Goal: Task Accomplishment & Management: Manage account settings

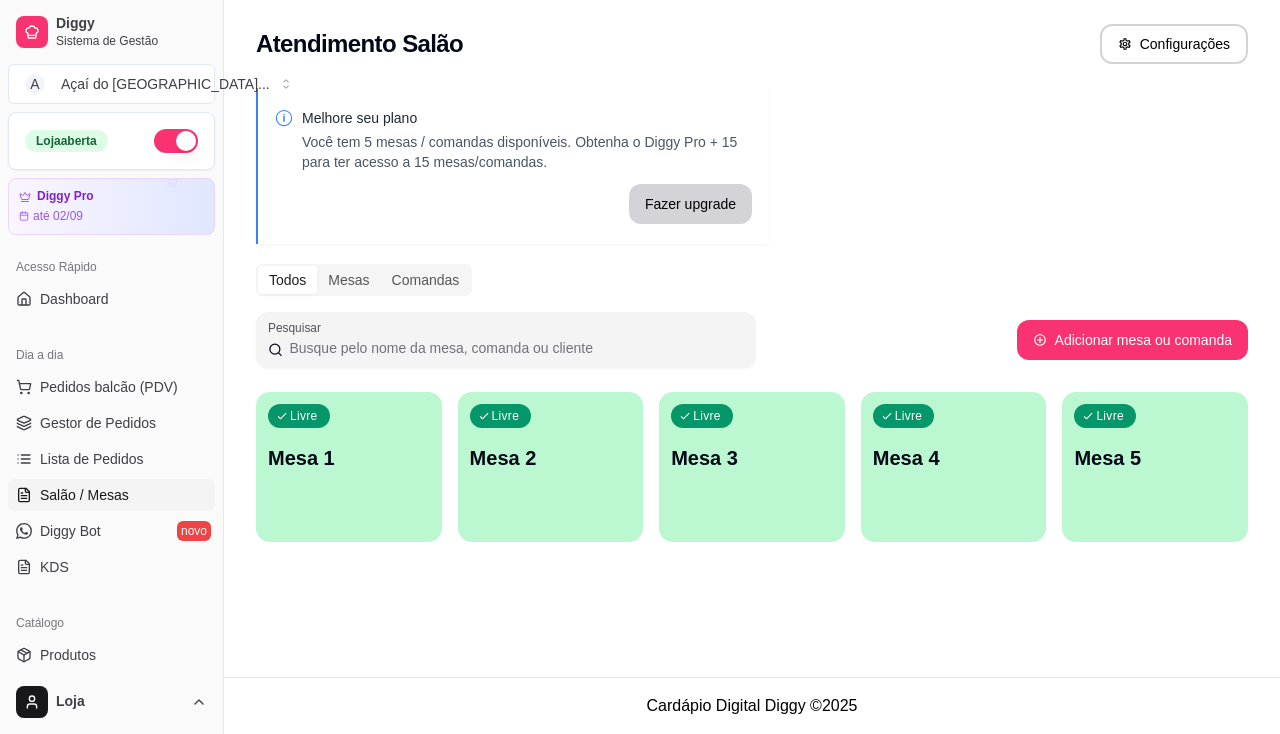
click at [330, 453] on p "Mesa 1" at bounding box center [349, 458] width 162 height 28
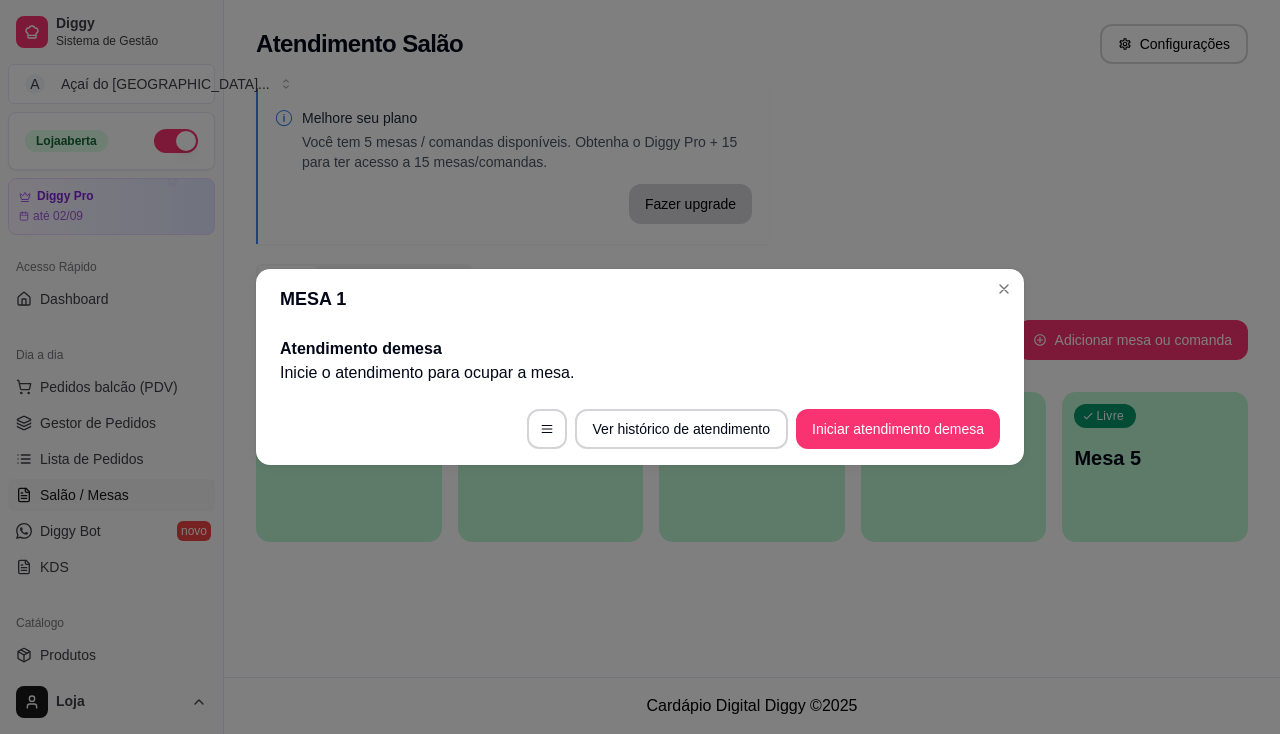
click at [967, 450] on footer "Ver histórico de atendimento Iniciar atendimento de mesa" at bounding box center [640, 429] width 768 height 72
click at [967, 428] on button "Iniciar atendimento de mesa" at bounding box center [898, 429] width 204 height 40
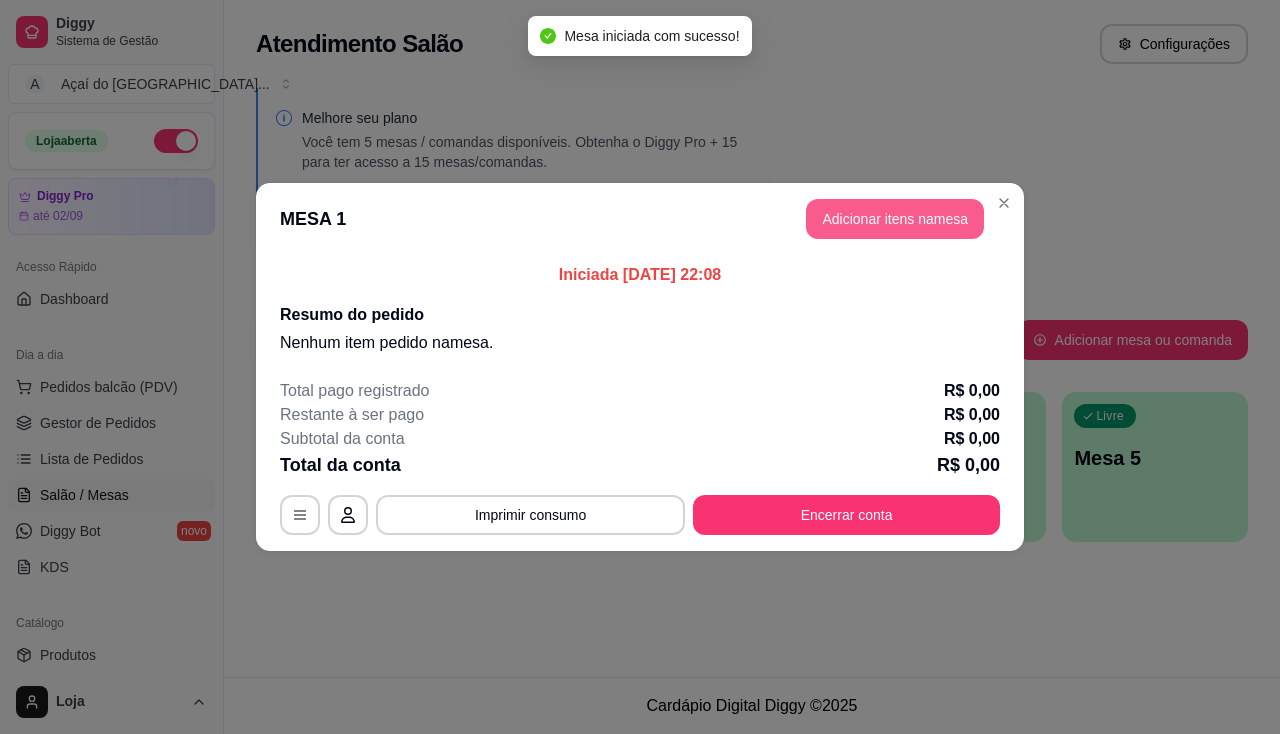
click at [932, 230] on button "Adicionar itens na mesa" at bounding box center [895, 219] width 178 height 40
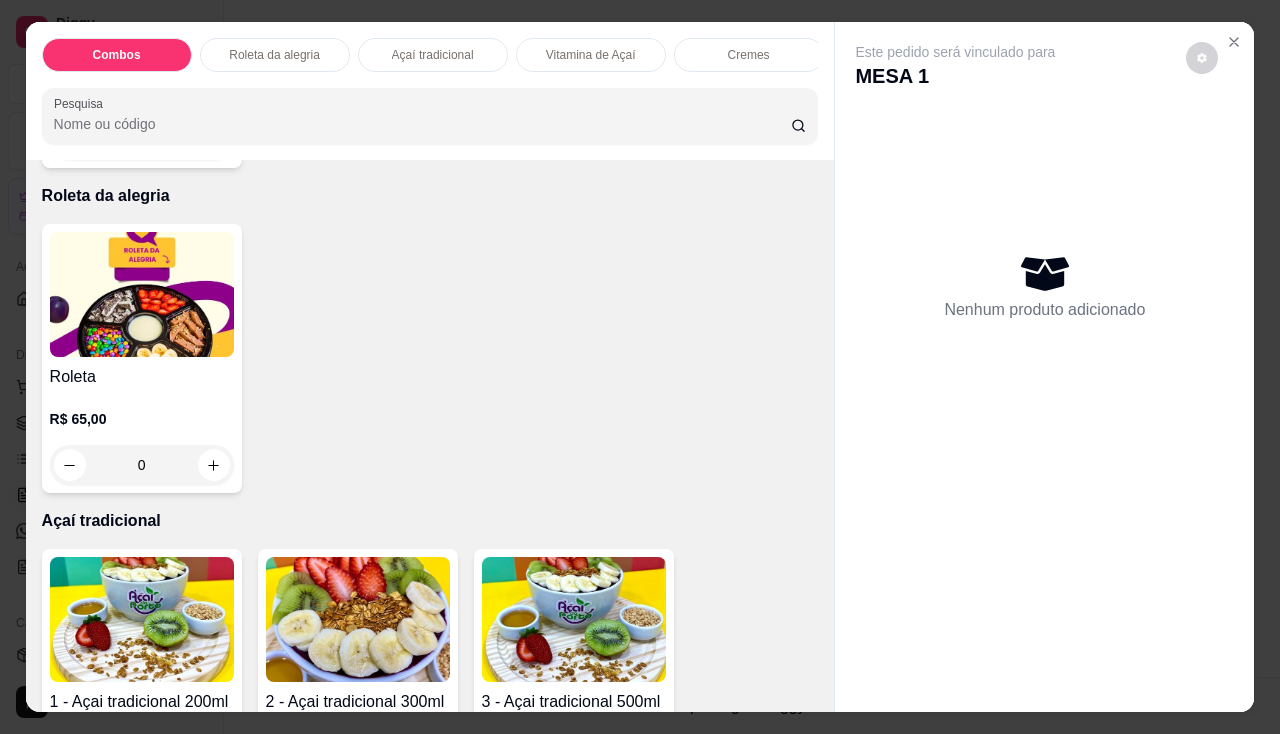
scroll to position [1100, 0]
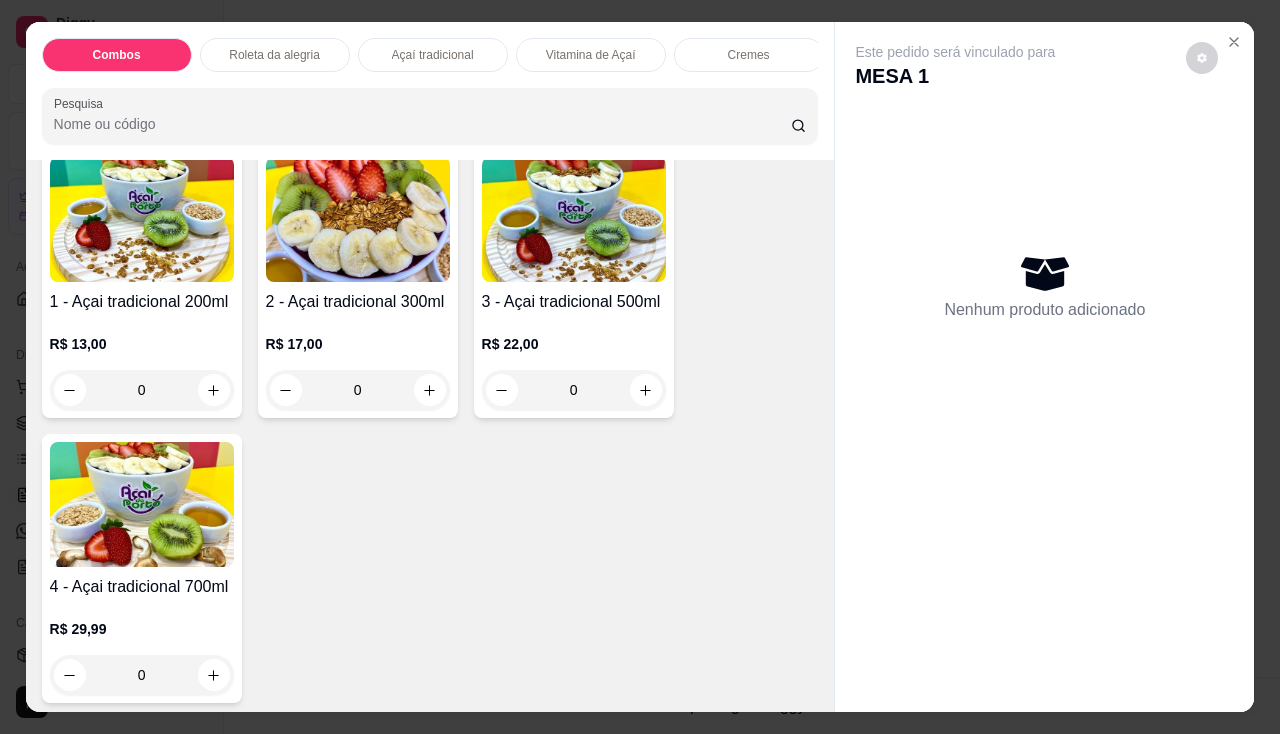
click at [552, 341] on p "R$ 22,00" at bounding box center [574, 344] width 184 height 20
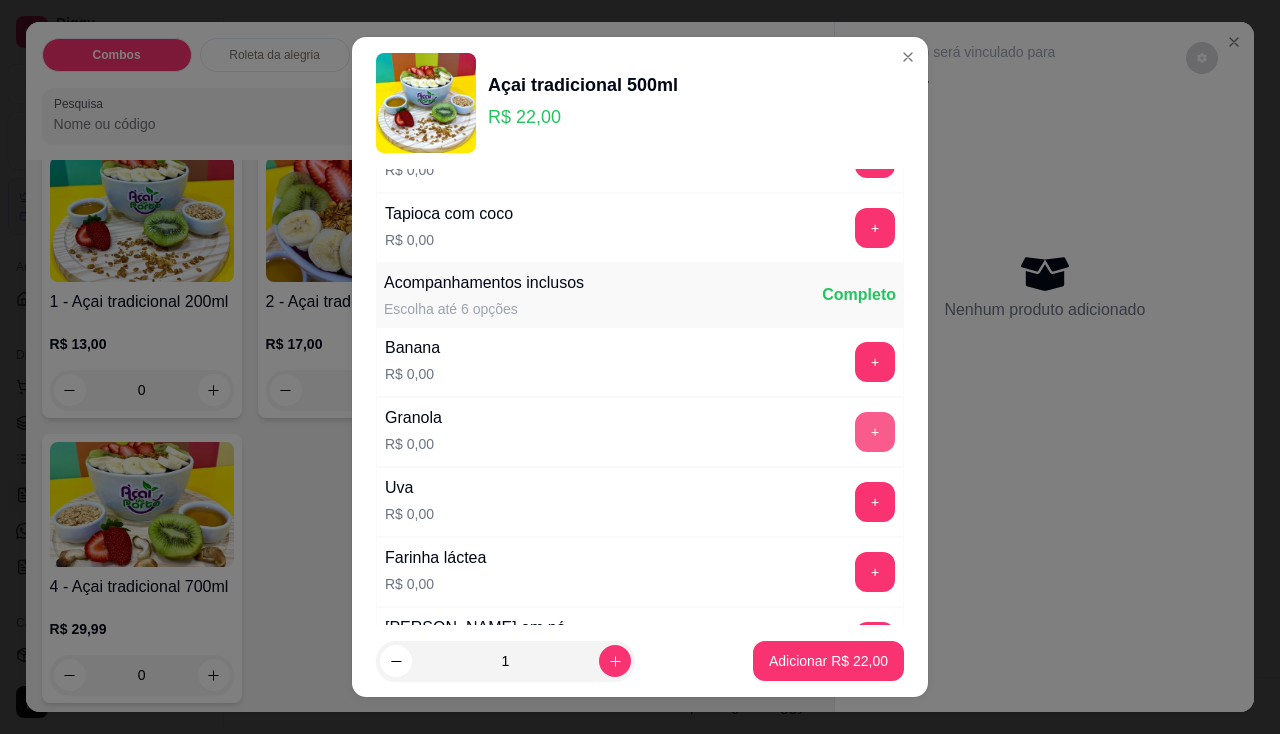
scroll to position [500, 0]
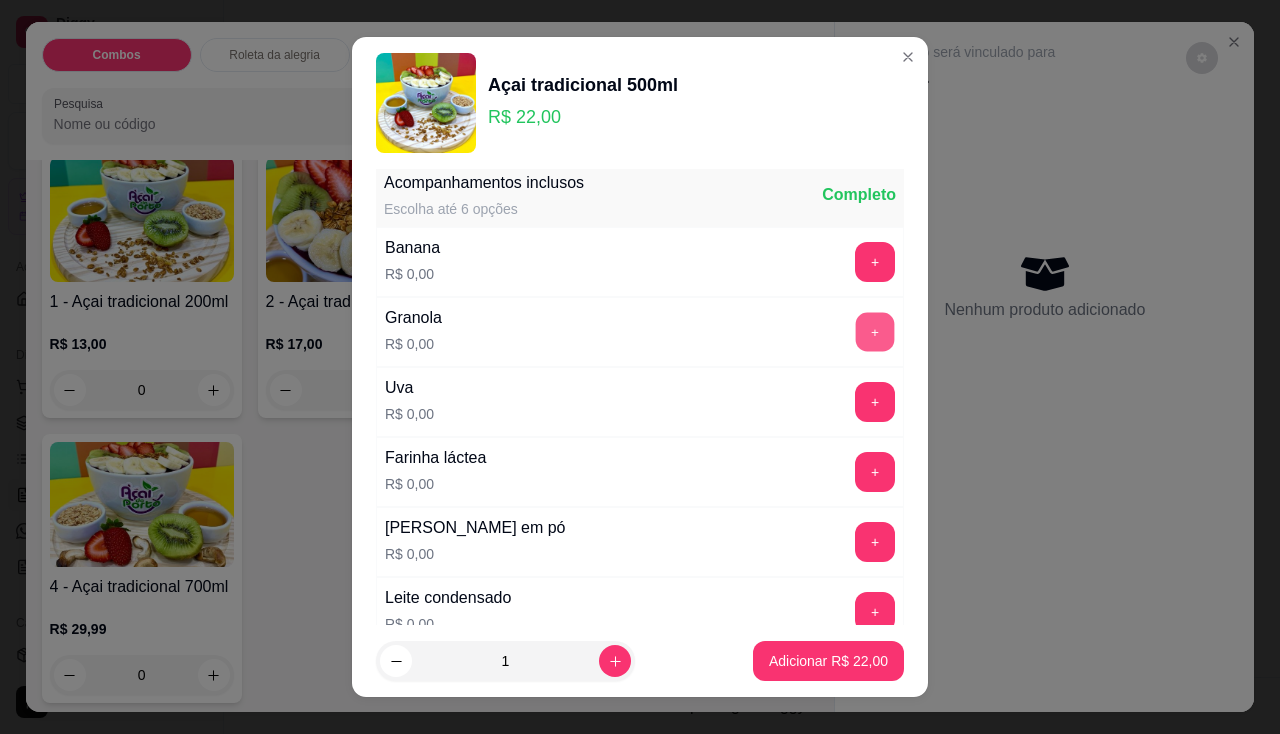
click at [856, 332] on button "+" at bounding box center [875, 331] width 39 height 39
click at [855, 486] on button "+" at bounding box center [875, 472] width 40 height 40
click at [855, 531] on button "+" at bounding box center [875, 542] width 40 height 40
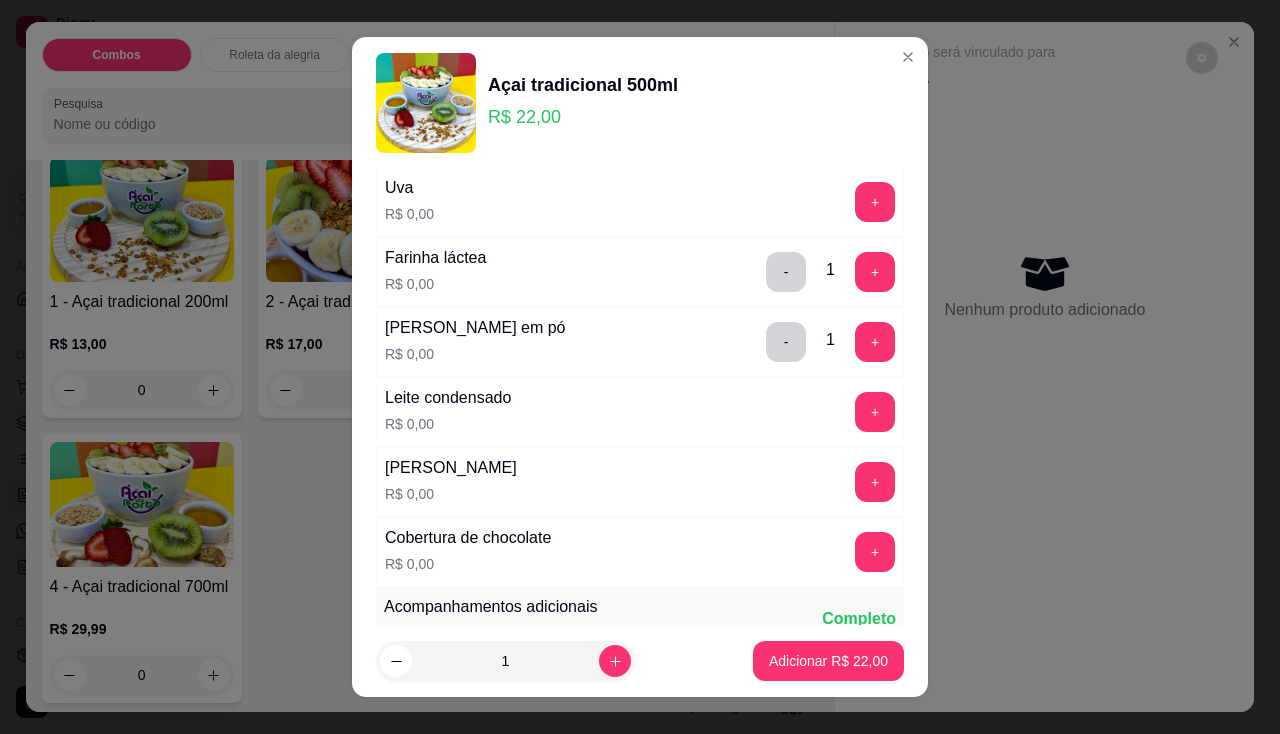
click at [855, 423] on button "+" at bounding box center [875, 412] width 40 height 40
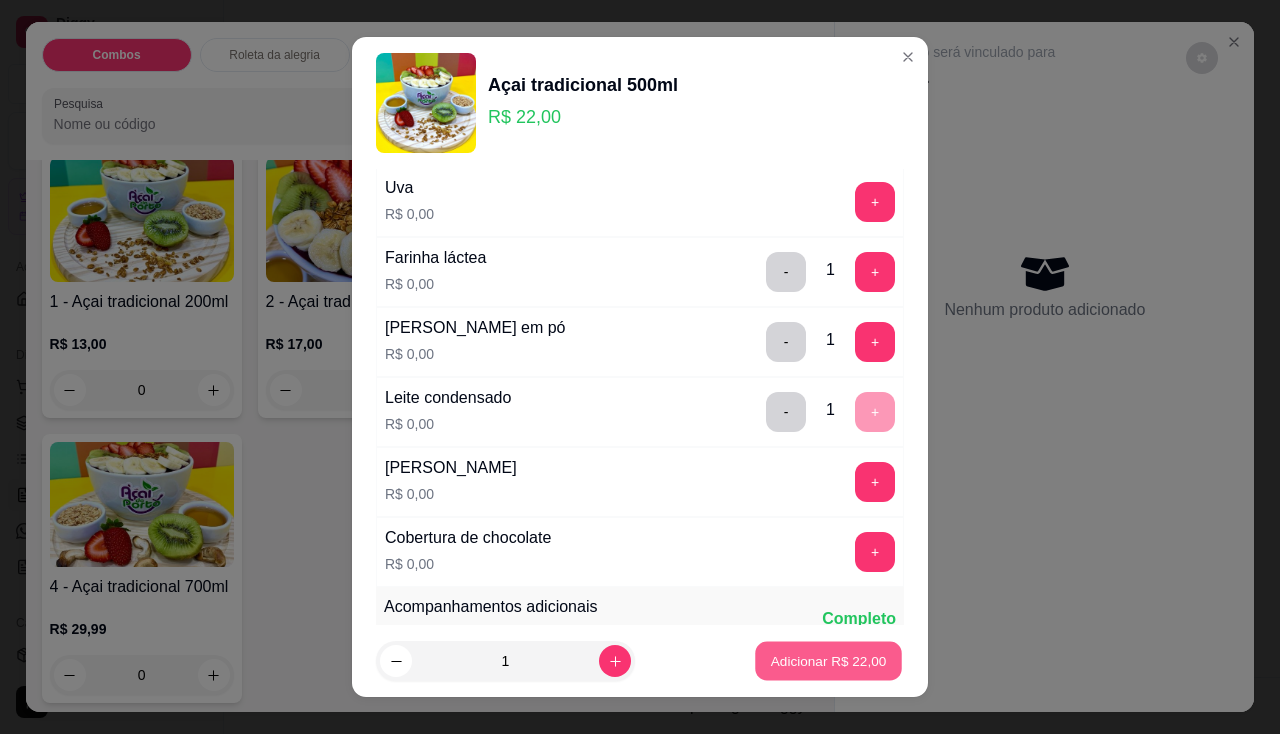
click at [817, 657] on p "Adicionar R$ 22,00" at bounding box center [829, 661] width 116 height 19
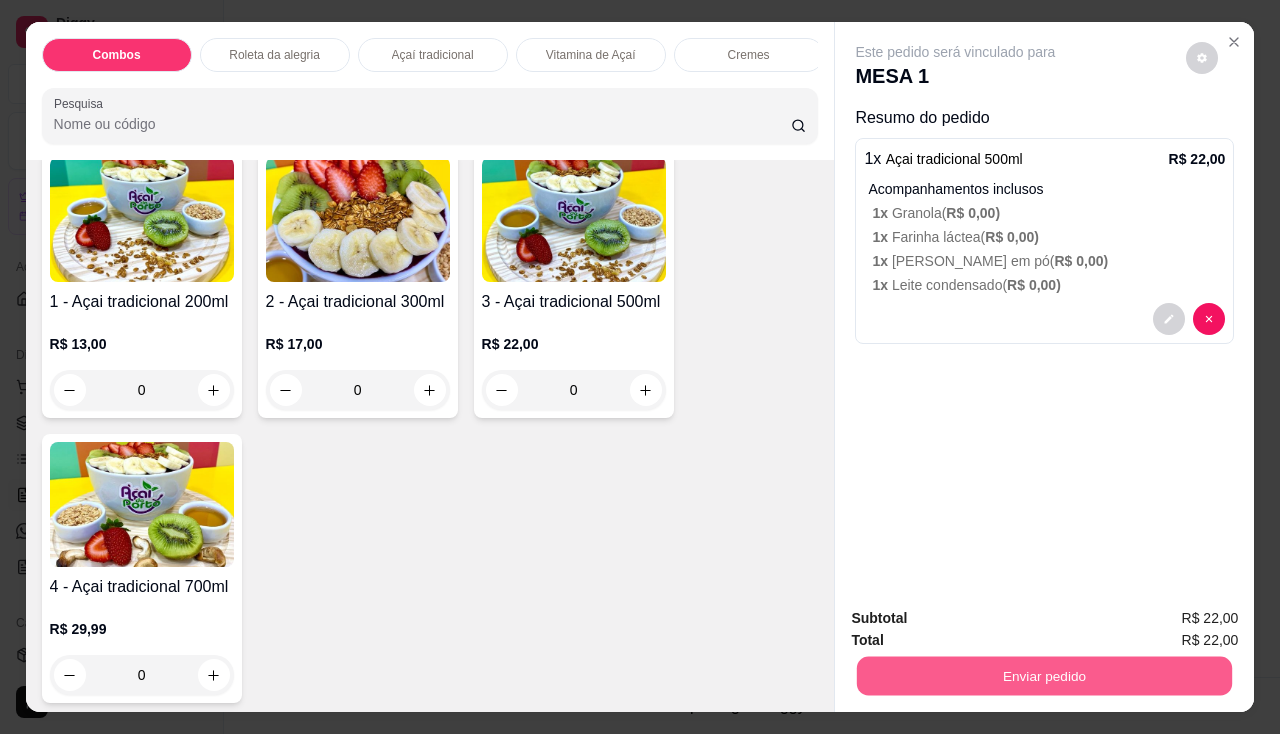
click at [883, 668] on button "Enviar pedido" at bounding box center [1044, 676] width 375 height 39
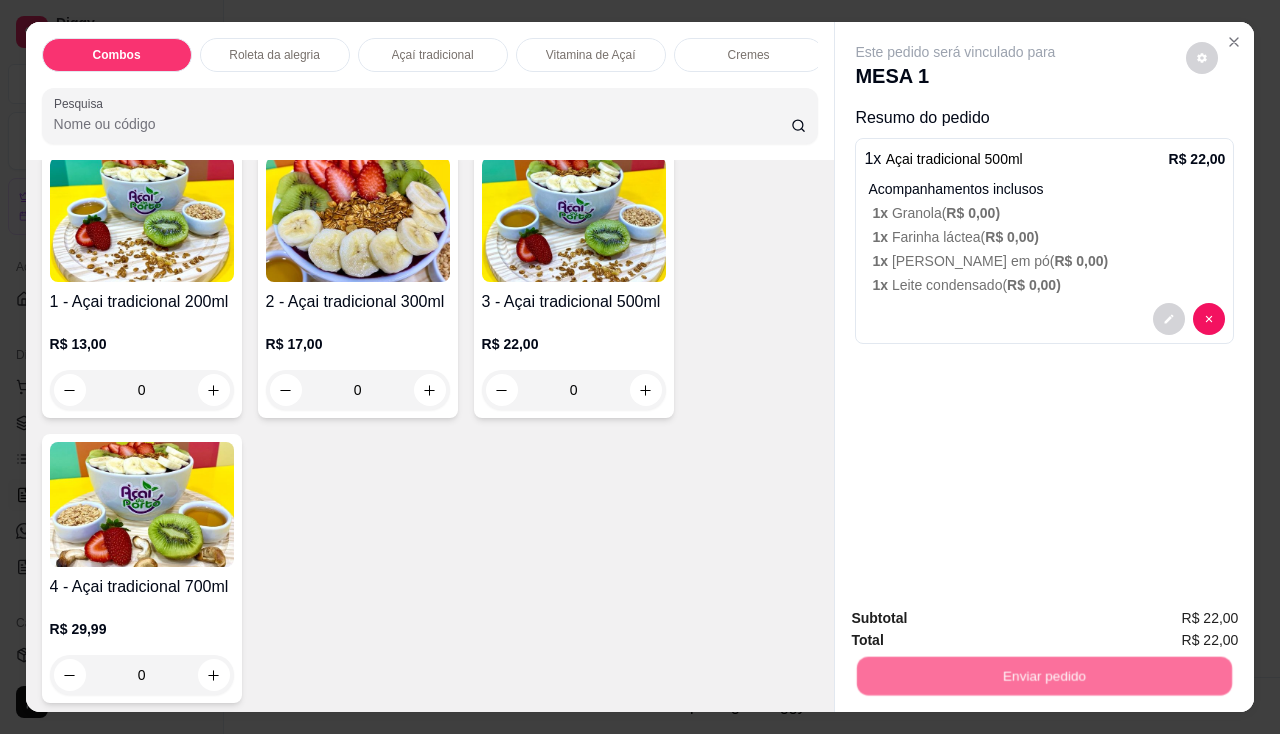
click at [923, 624] on button "Não registrar e enviar pedido" at bounding box center [979, 619] width 202 height 37
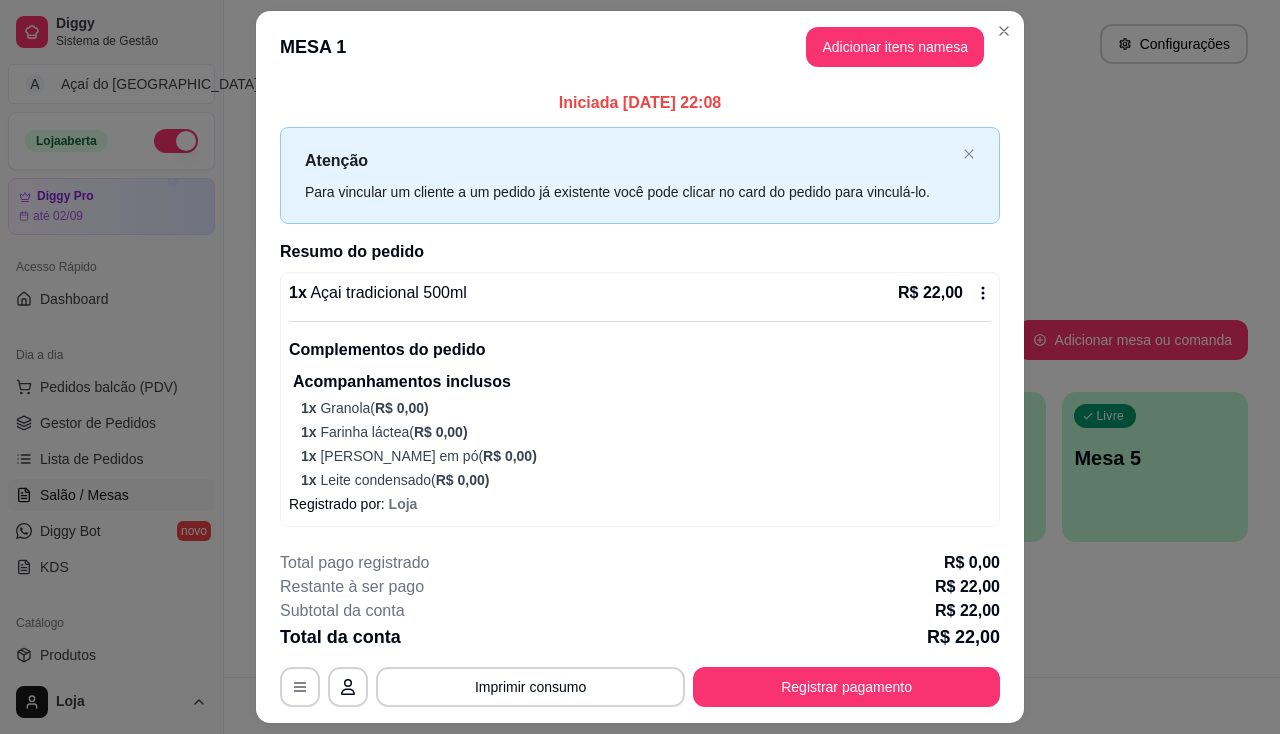
click at [868, 708] on footer "**********" at bounding box center [640, 629] width 768 height 188
click at [775, 671] on button "Registrar pagamento" at bounding box center [847, 687] width 298 height 39
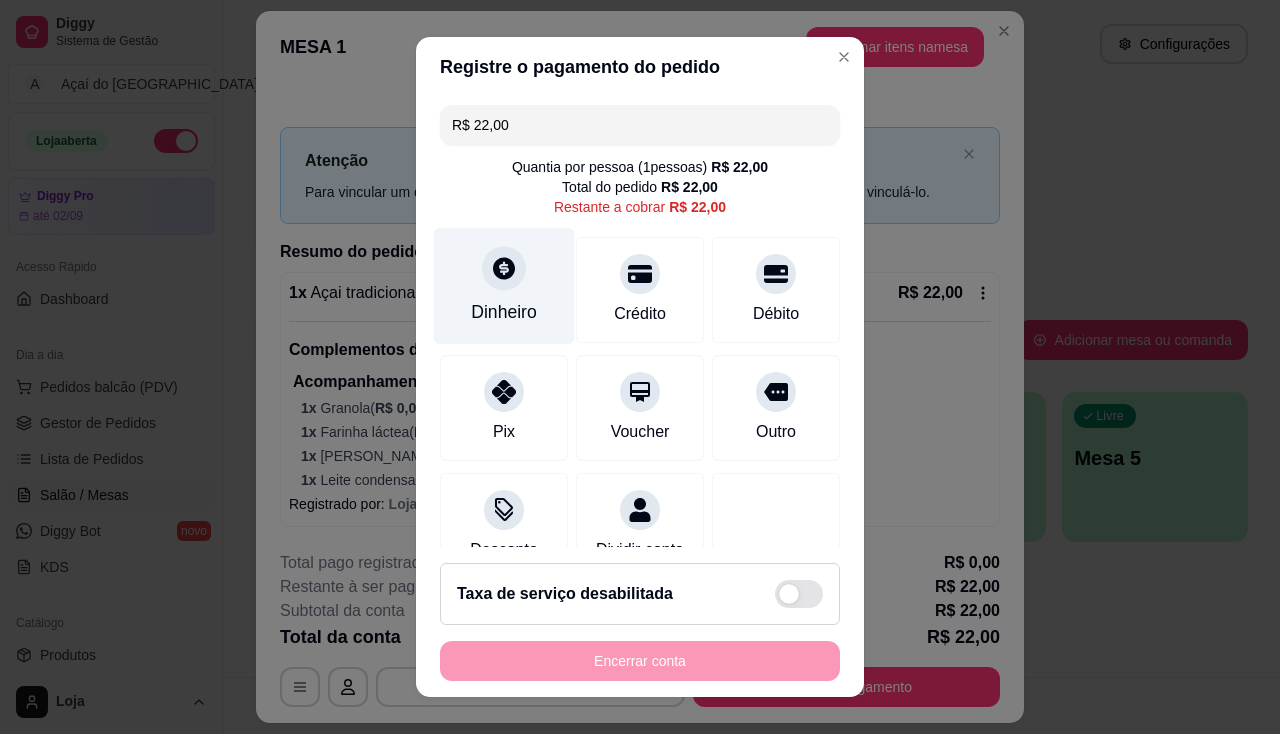
click at [482, 272] on div at bounding box center [504, 268] width 44 height 44
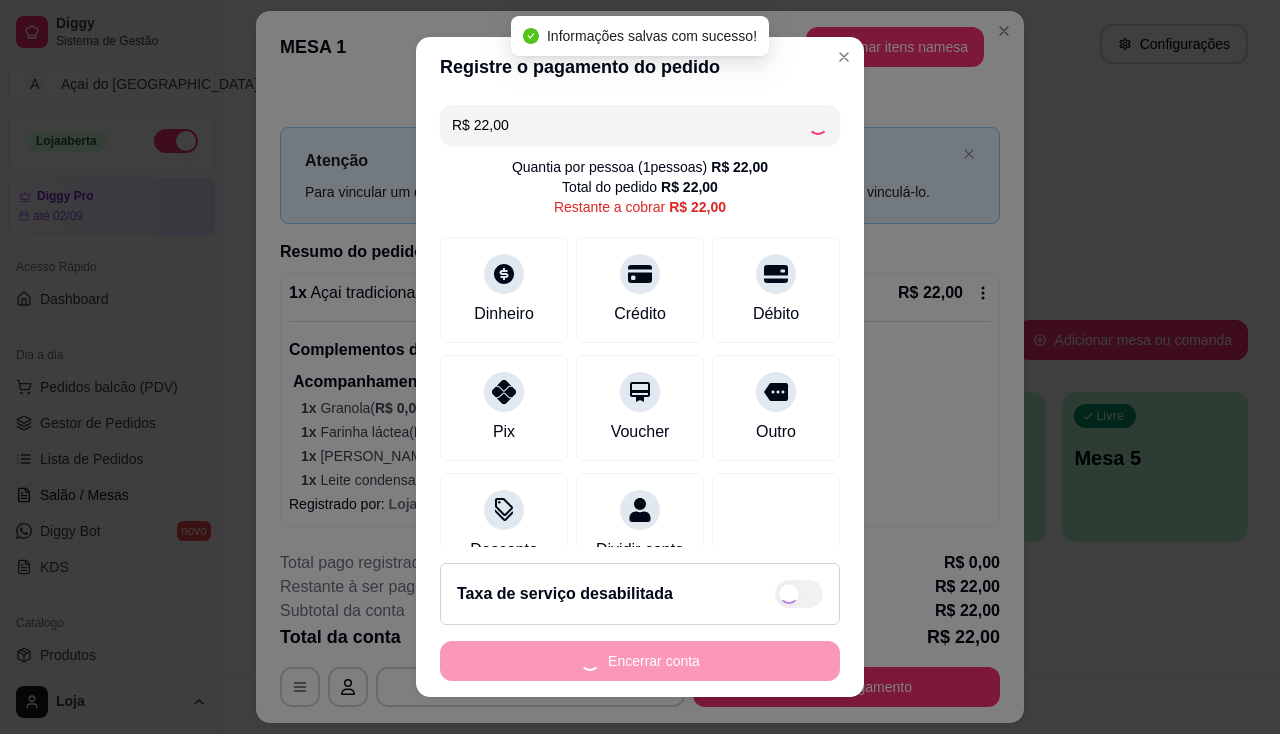
type input "R$ 0,00"
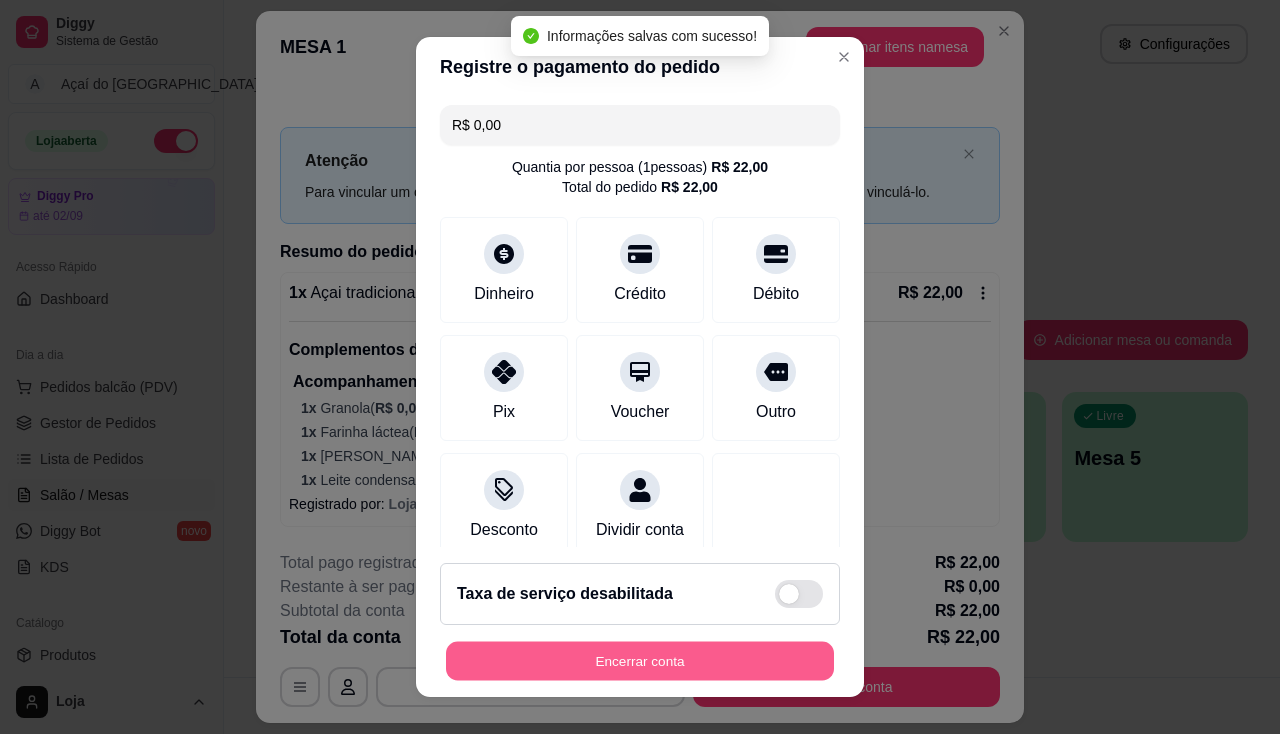
click at [661, 644] on button "Encerrar conta" at bounding box center [640, 661] width 388 height 39
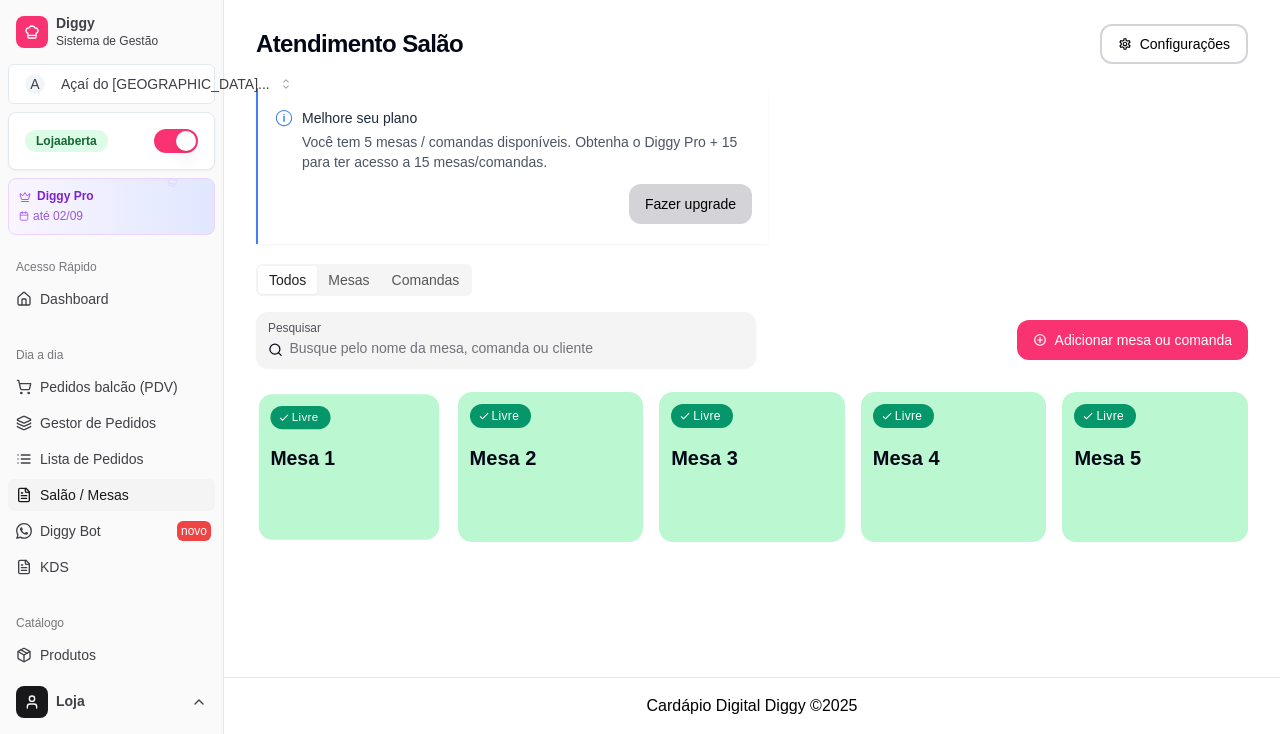
click at [376, 476] on div "Livre Mesa 1" at bounding box center [349, 455] width 180 height 122
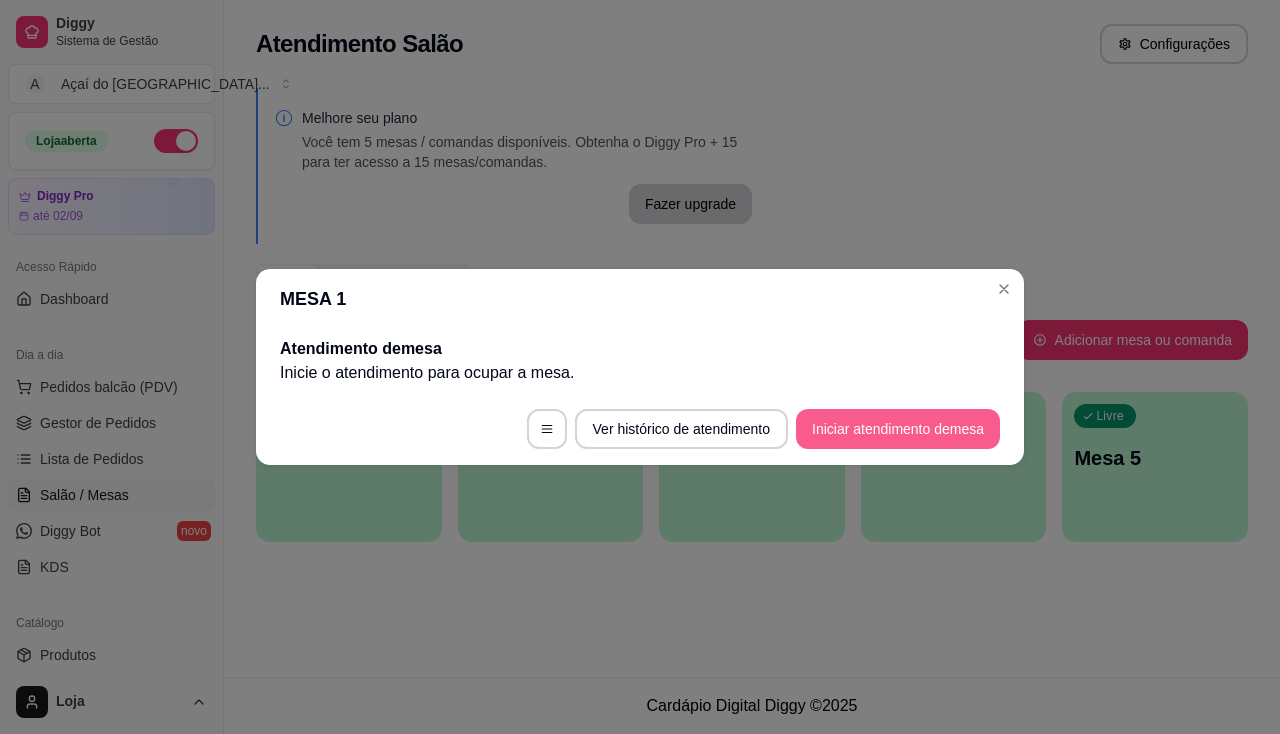
click at [869, 425] on button "Iniciar atendimento de mesa" at bounding box center [898, 429] width 204 height 40
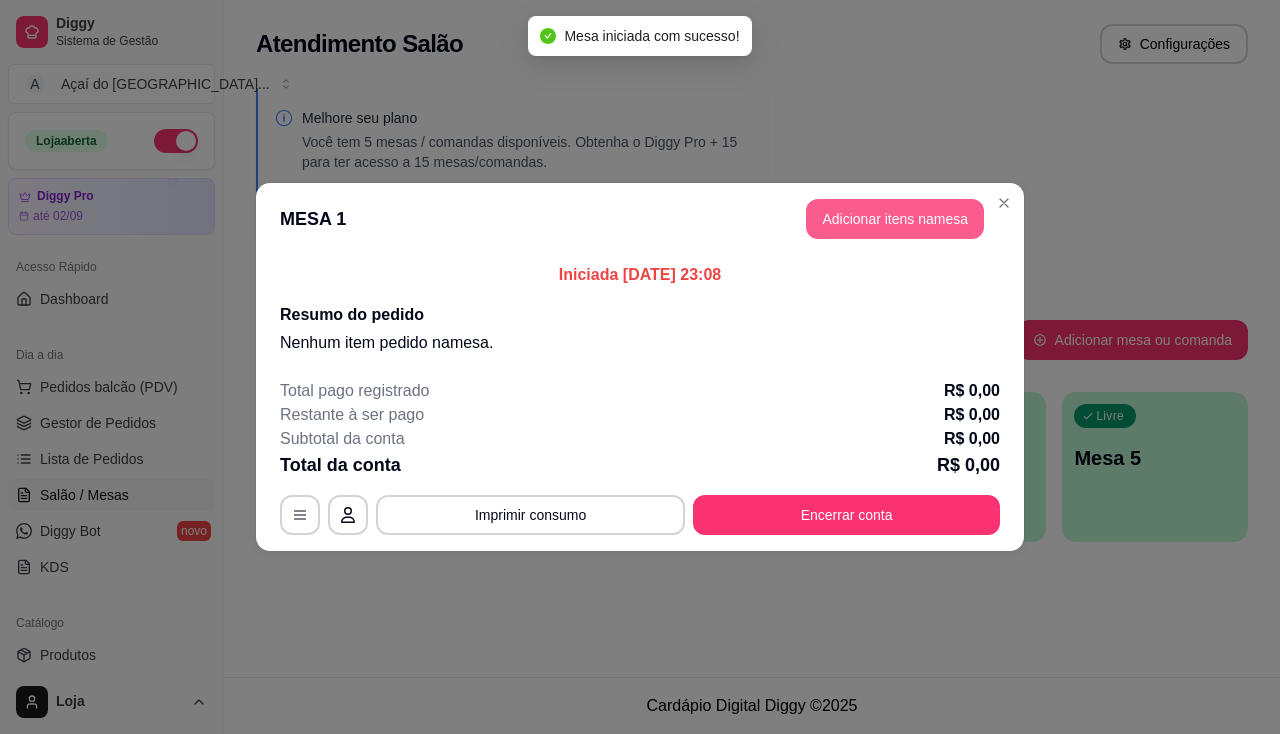
click at [919, 232] on button "Adicionar itens na mesa" at bounding box center [895, 219] width 178 height 40
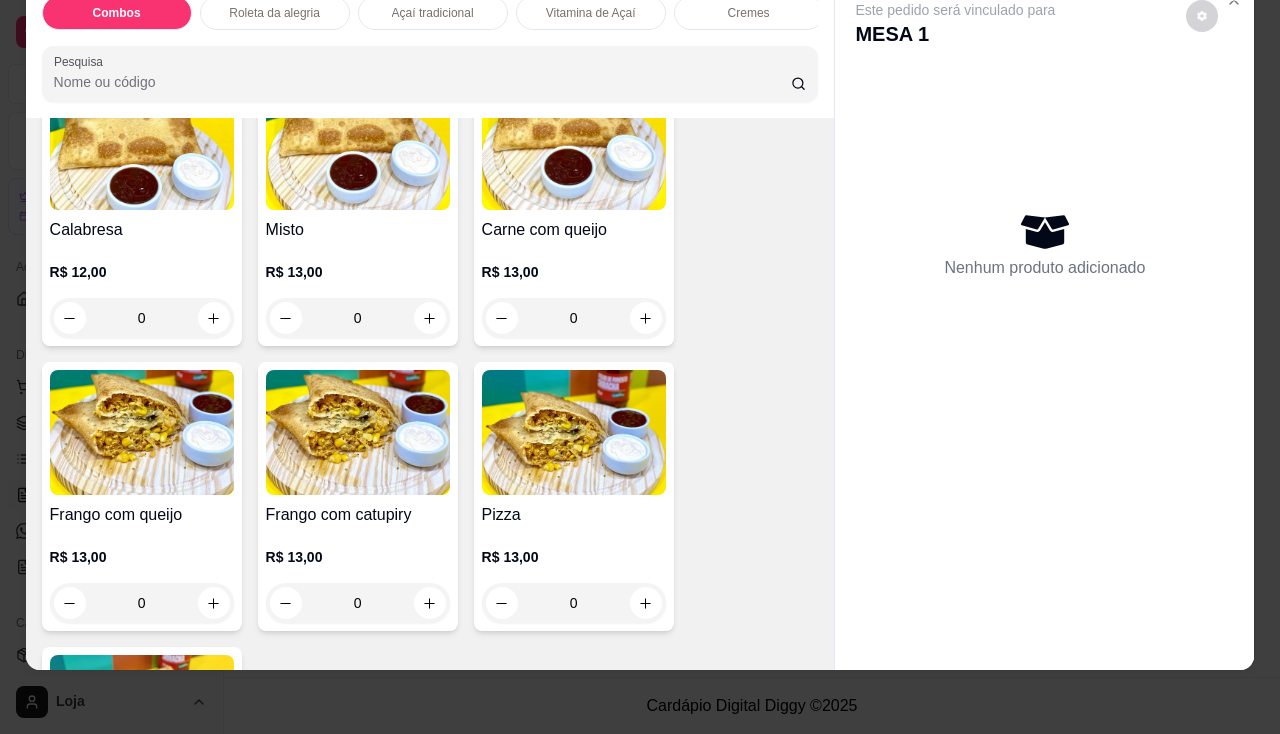
scroll to position [2900, 0]
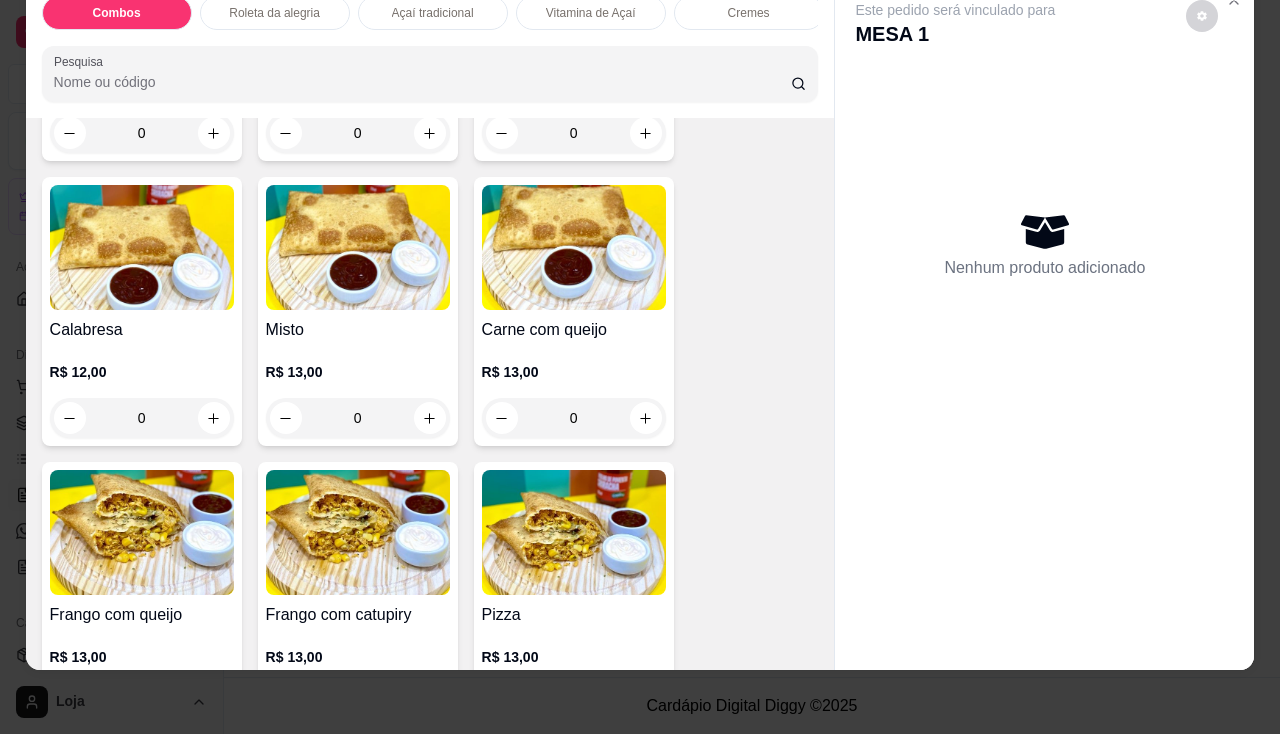
click at [592, 277] on img at bounding box center [574, 247] width 184 height 125
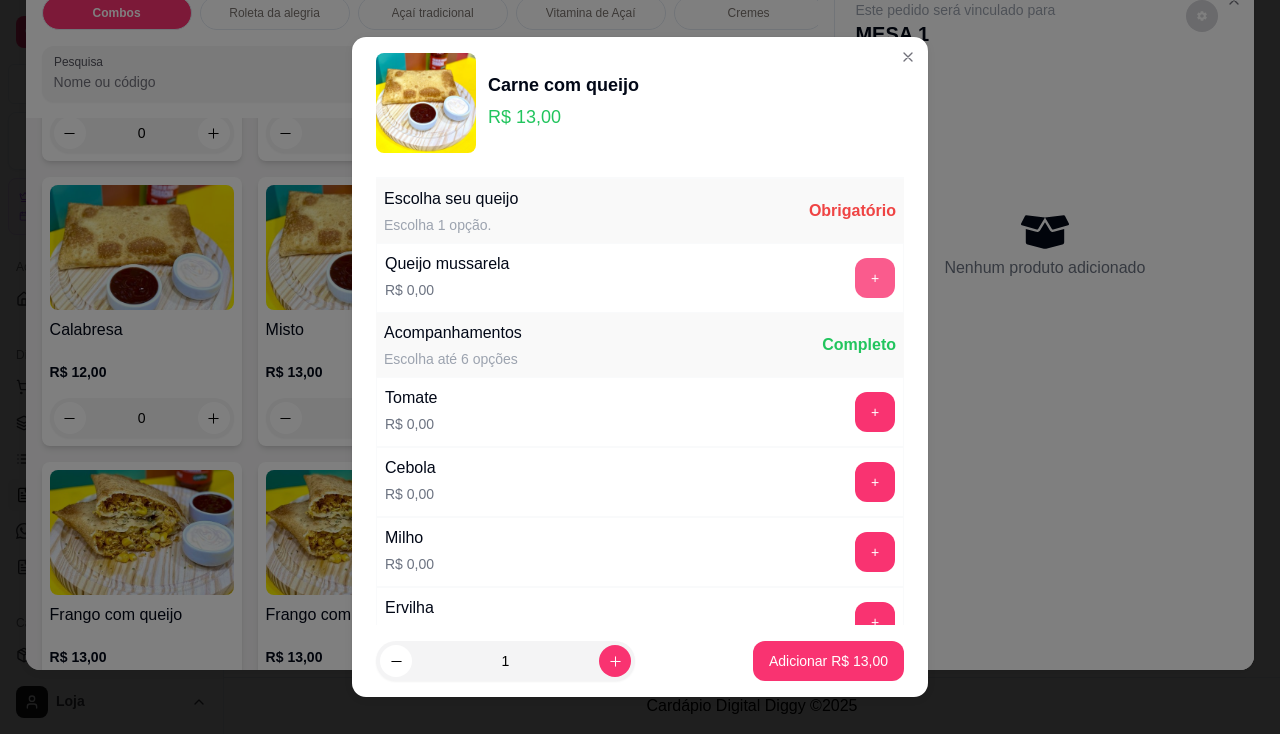
click at [855, 282] on button "+" at bounding box center [875, 278] width 40 height 40
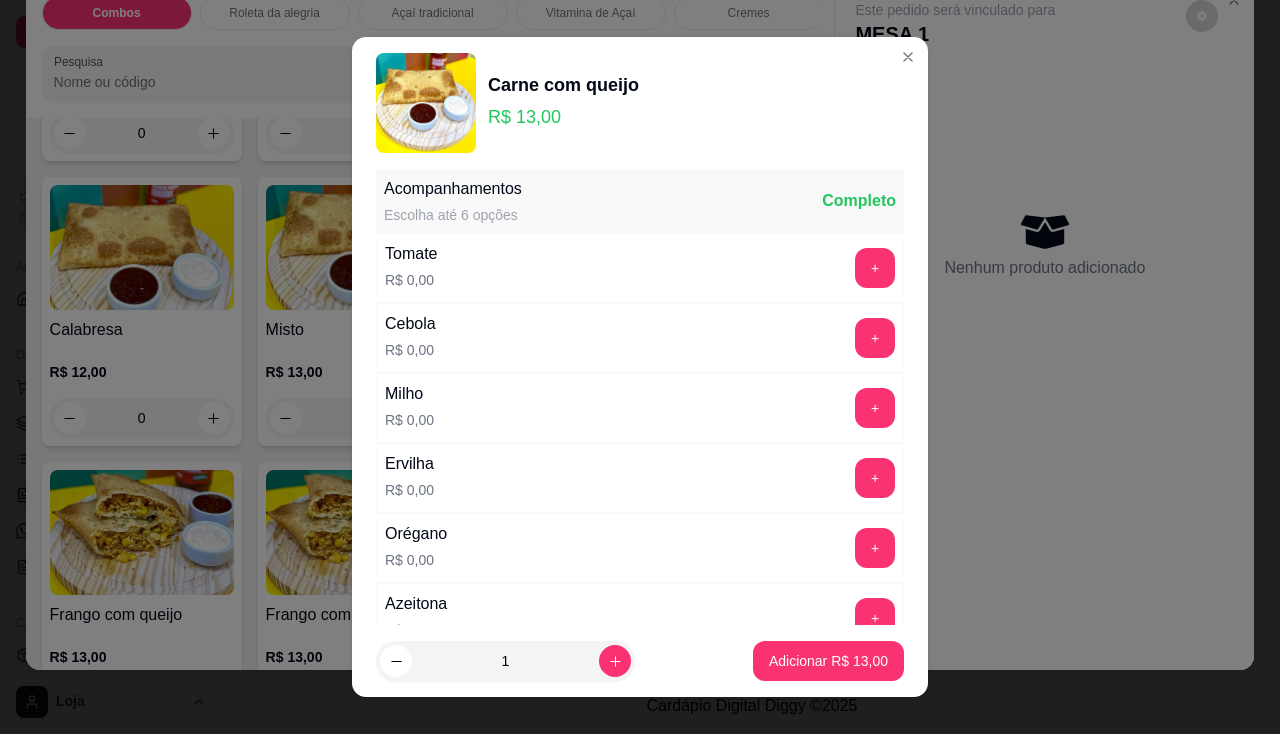
scroll to position [27, 0]
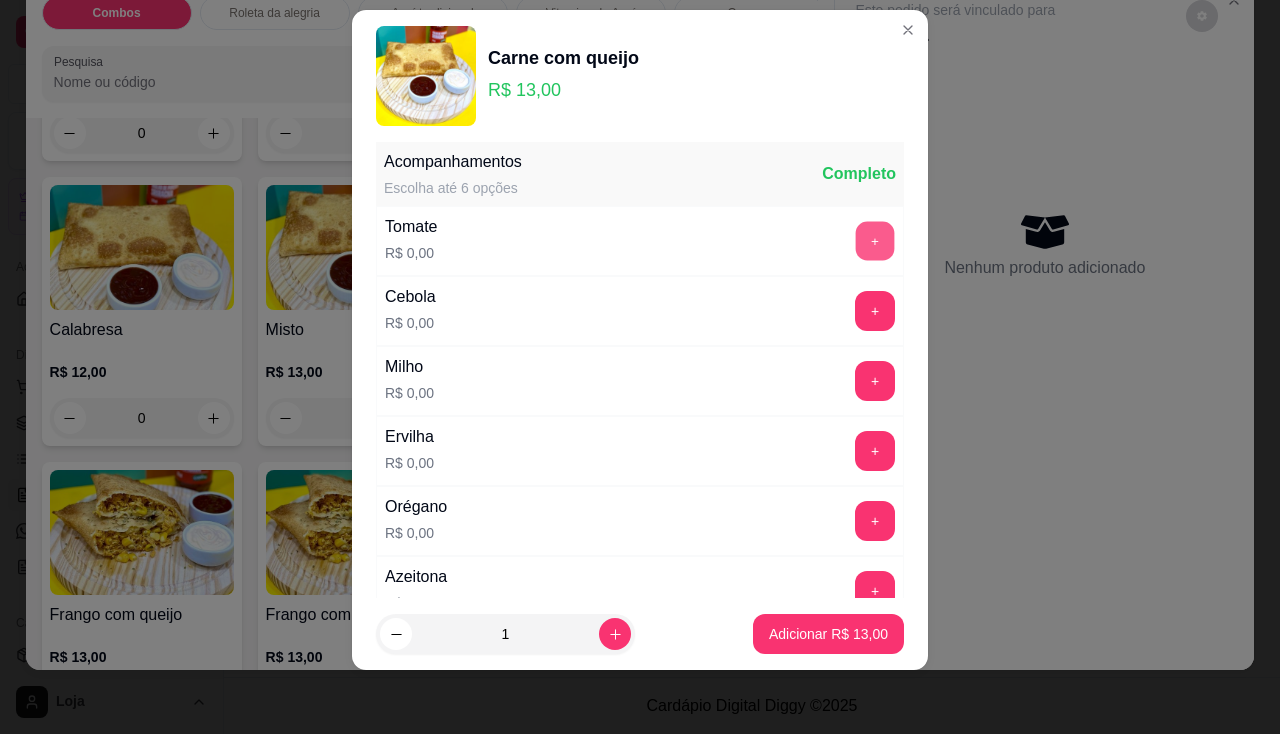
click at [856, 237] on button "+" at bounding box center [875, 240] width 39 height 39
click at [856, 320] on button "+" at bounding box center [875, 310] width 39 height 39
click at [856, 385] on button "+" at bounding box center [875, 380] width 39 height 39
click at [855, 443] on button "+" at bounding box center [875, 451] width 40 height 40
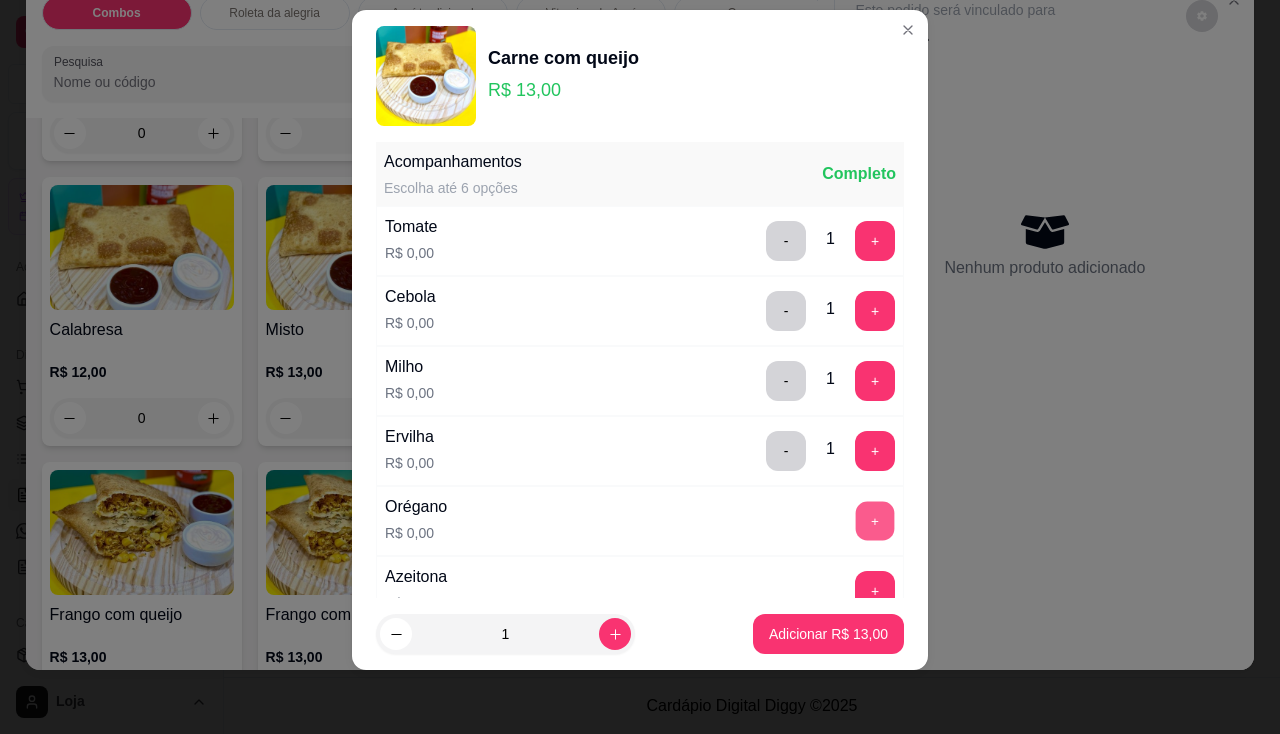
click at [856, 523] on button "+" at bounding box center [875, 520] width 39 height 39
click at [855, 587] on button "+" at bounding box center [875, 591] width 40 height 40
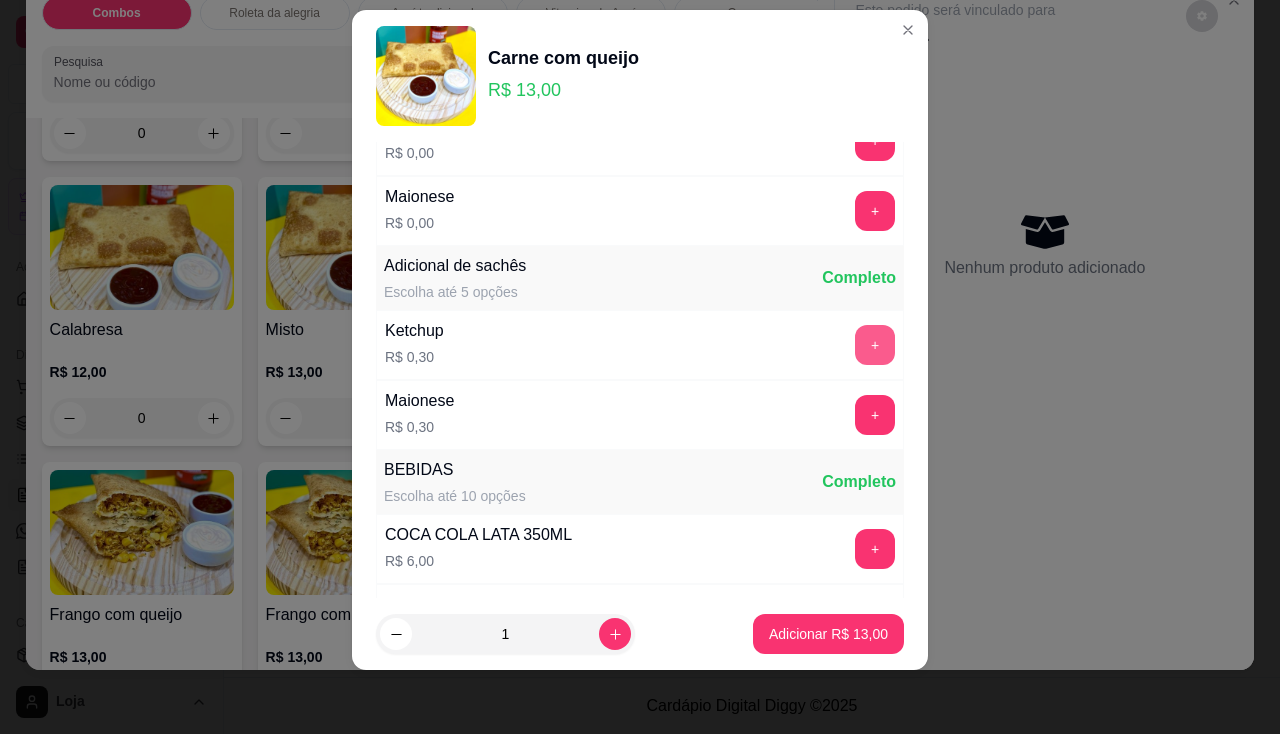
scroll to position [528, 0]
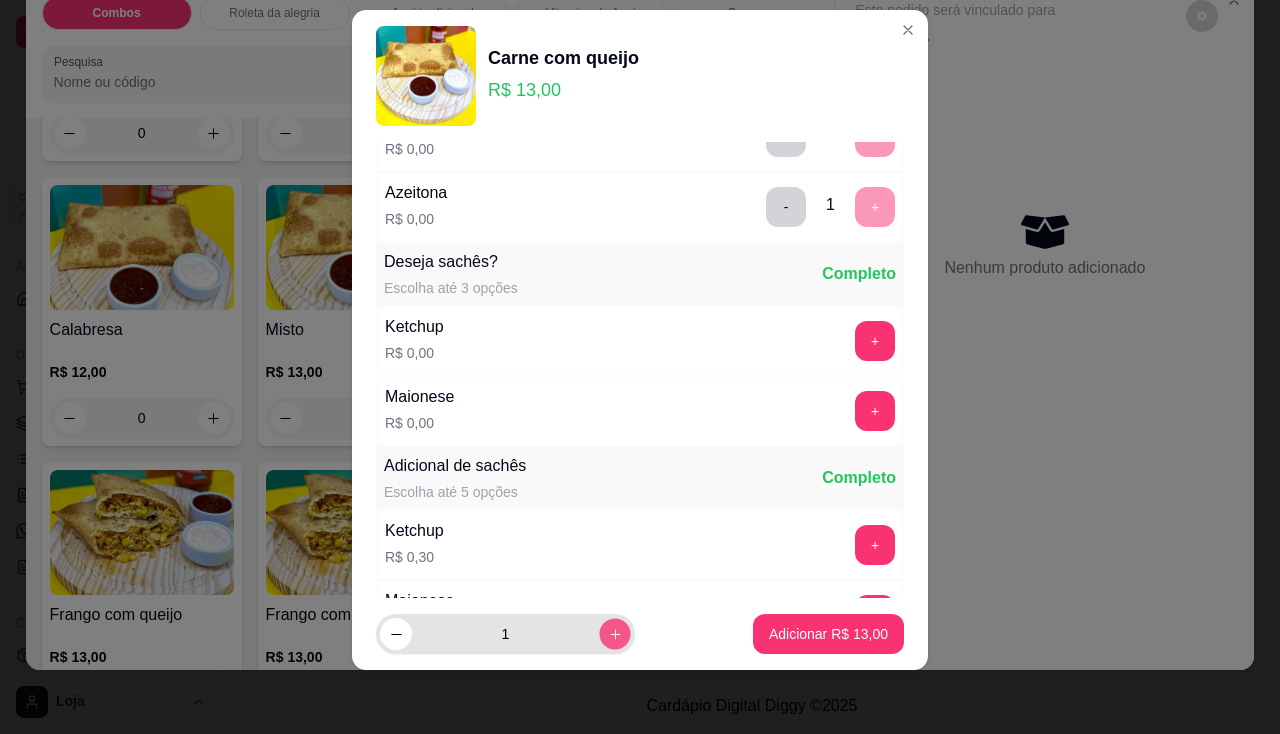
click at [608, 629] on icon "increase-product-quantity" at bounding box center [615, 634] width 15 height 15
type input "2"
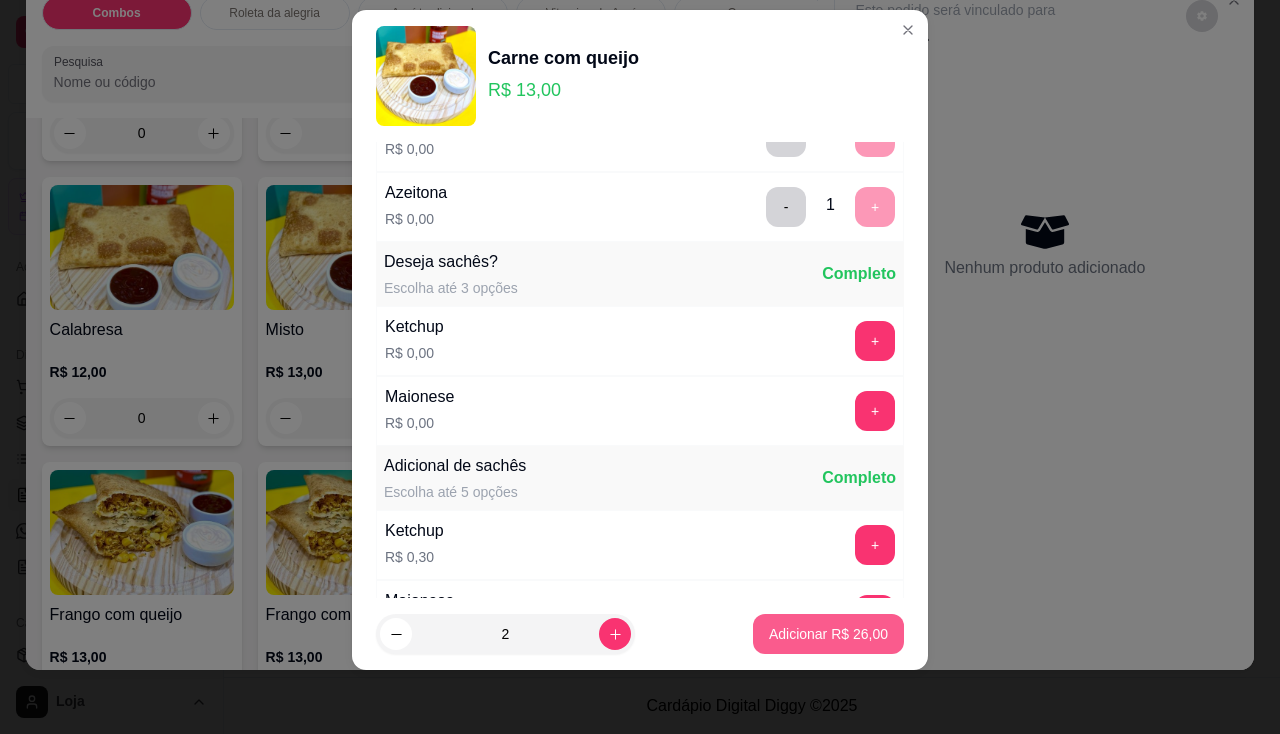
click at [776, 638] on p "Adicionar R$ 26,00" at bounding box center [828, 634] width 119 height 20
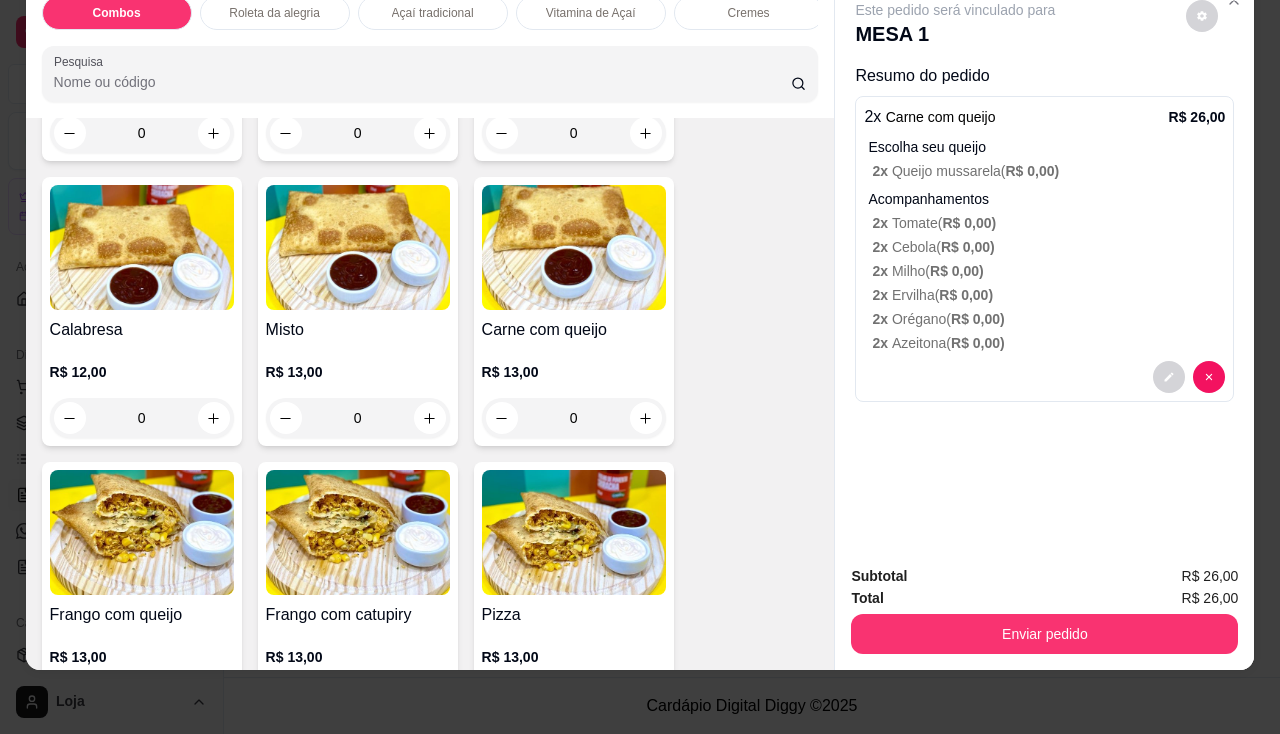
click at [889, 609] on div "Enviar pedido" at bounding box center [1044, 631] width 387 height 45
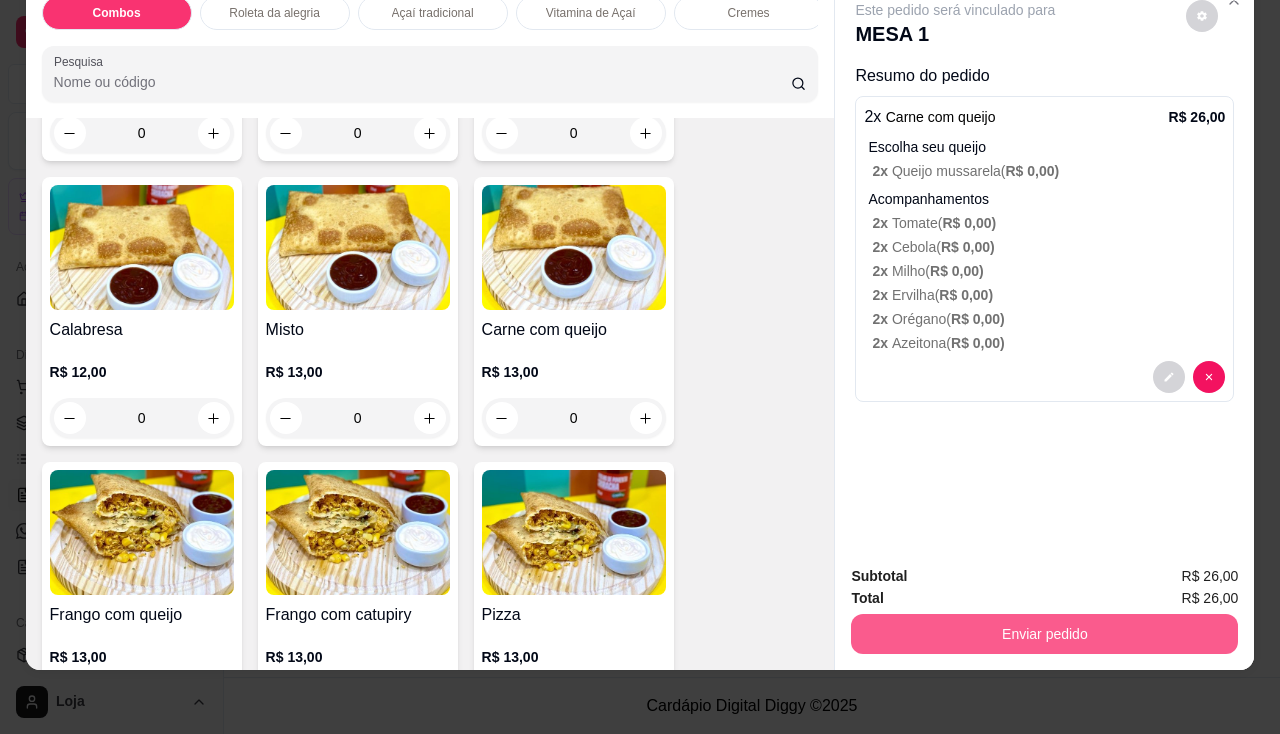
click at [896, 622] on button "Enviar pedido" at bounding box center [1044, 634] width 387 height 40
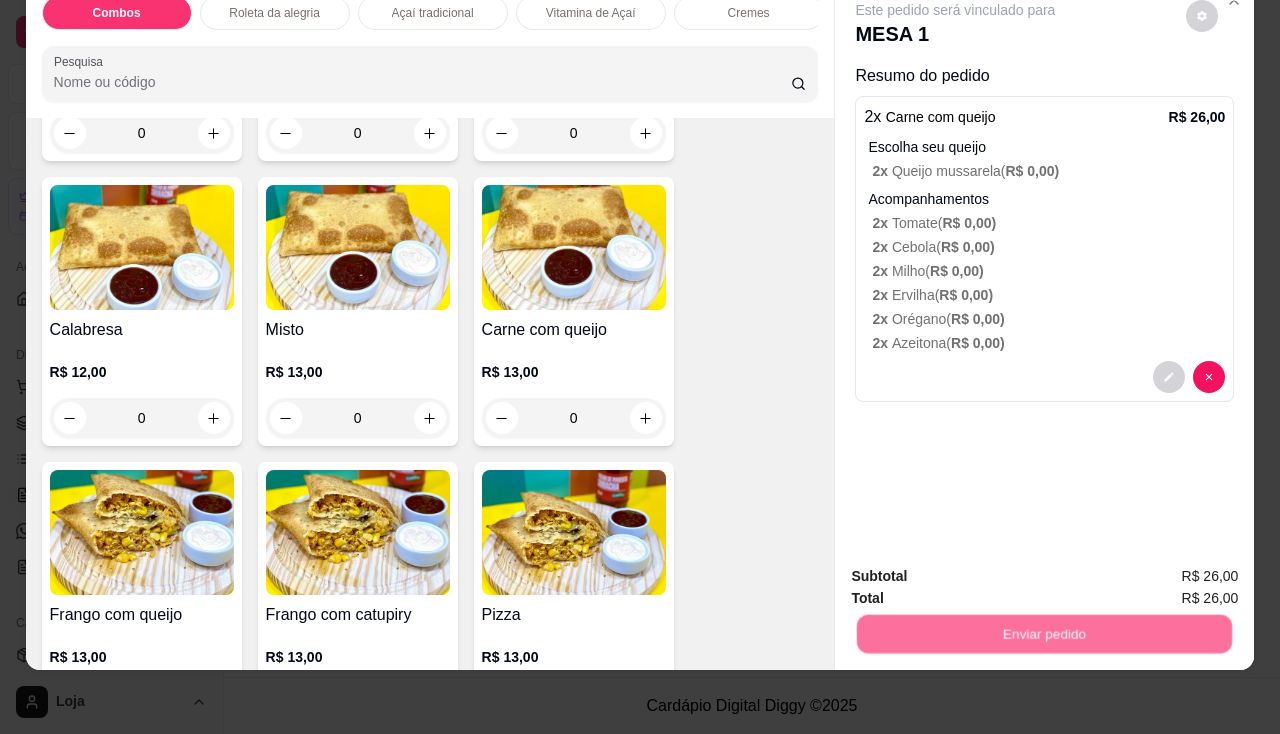
click at [924, 565] on button "Não registrar e enviar pedido" at bounding box center [979, 571] width 208 height 38
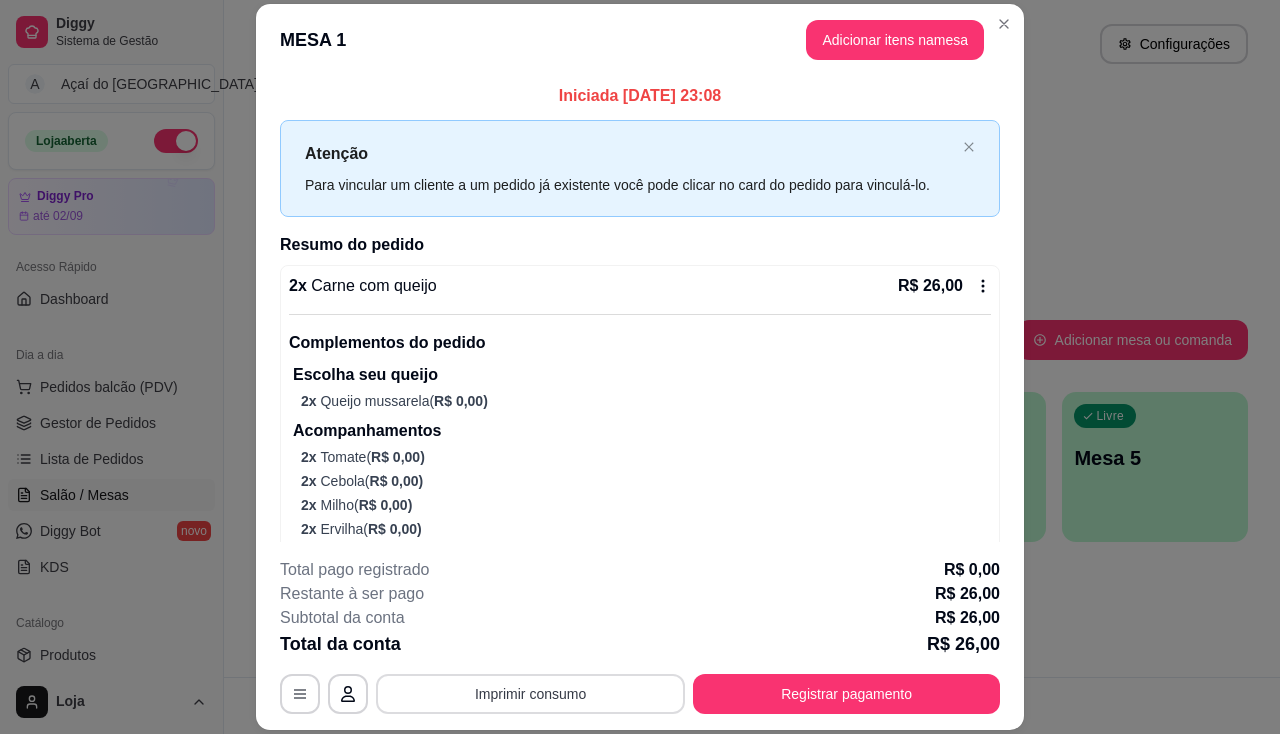
click at [498, 674] on button "Imprimir consumo" at bounding box center [530, 694] width 309 height 40
click at [502, 700] on button "Imprimir consumo" at bounding box center [530, 694] width 309 height 40
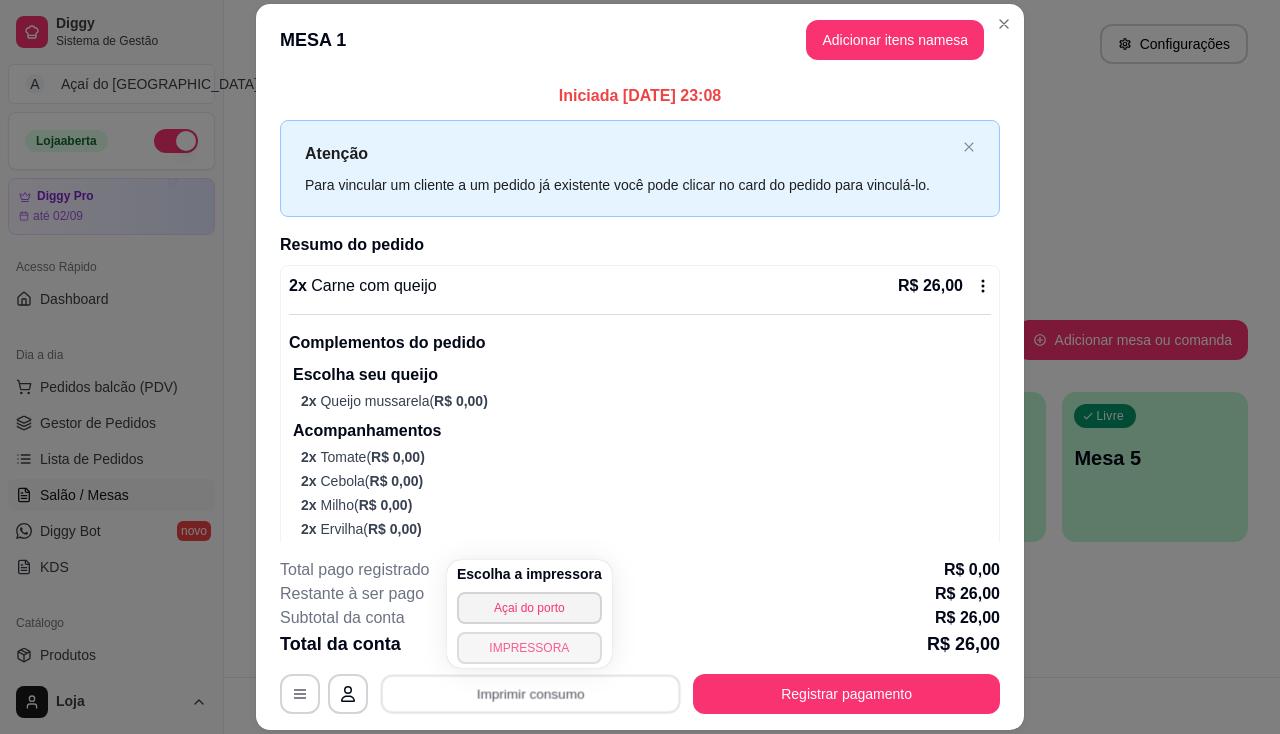
click at [512, 648] on button "IMPRESSORA" at bounding box center [529, 648] width 145 height 32
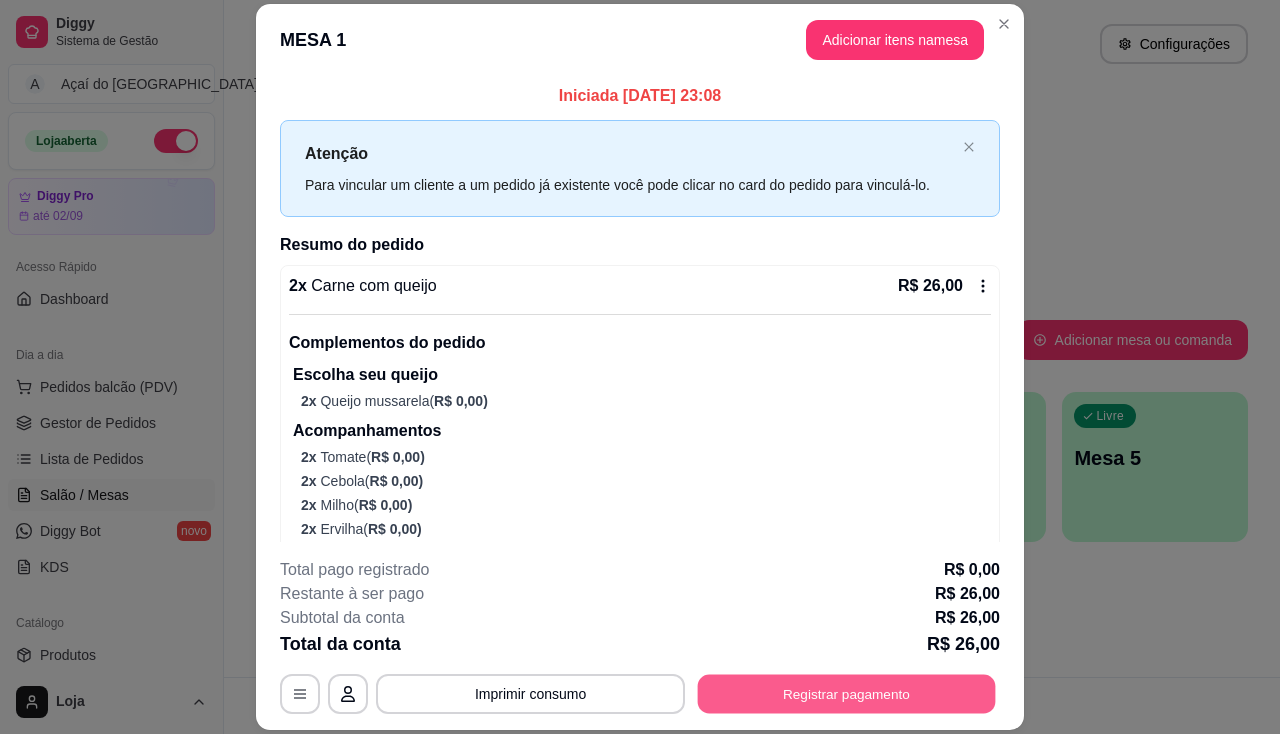
click at [765, 688] on button "Registrar pagamento" at bounding box center [847, 694] width 298 height 39
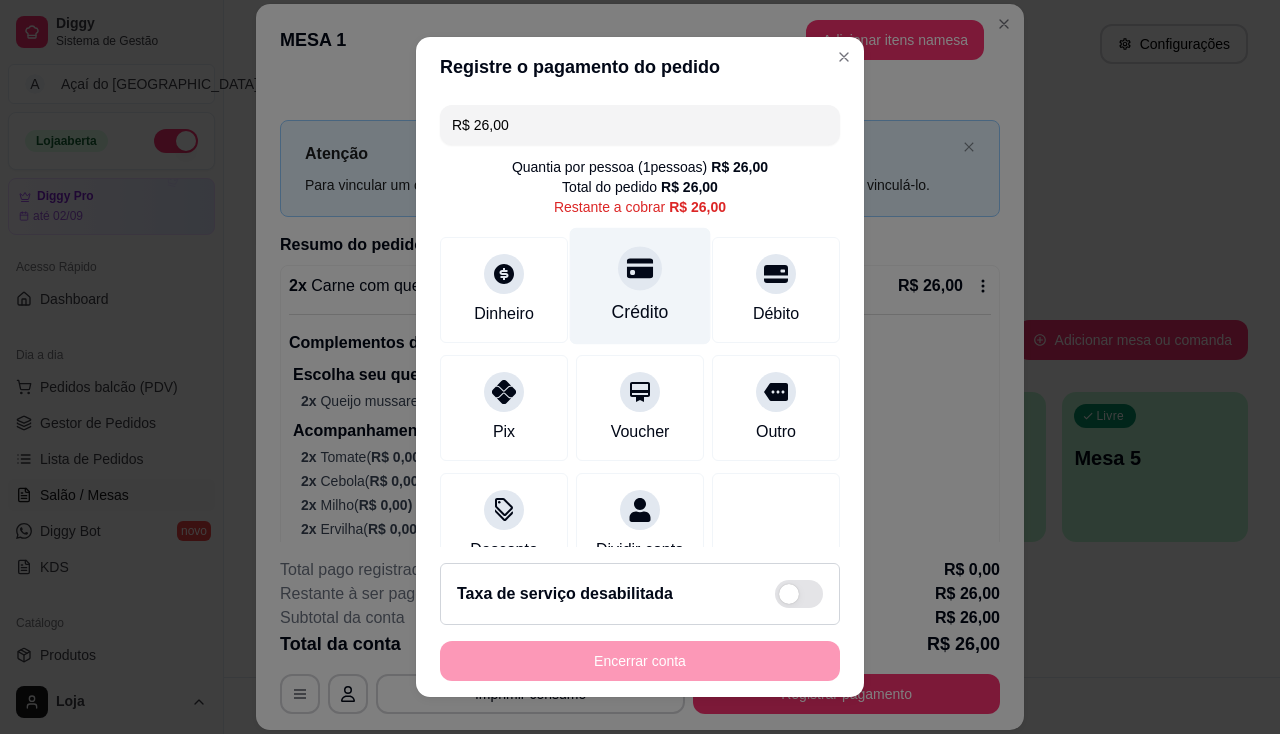
click at [642, 293] on div "Crédito" at bounding box center [640, 285] width 141 height 117
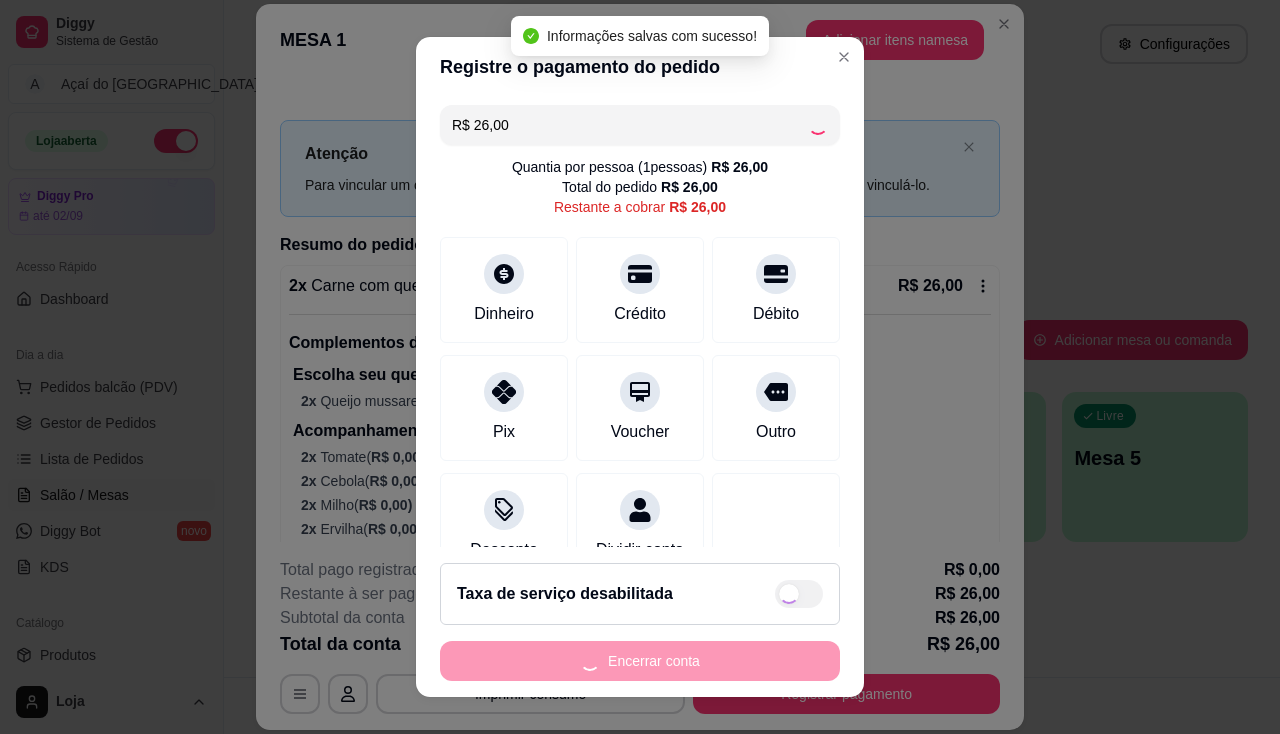
type input "R$ 0,00"
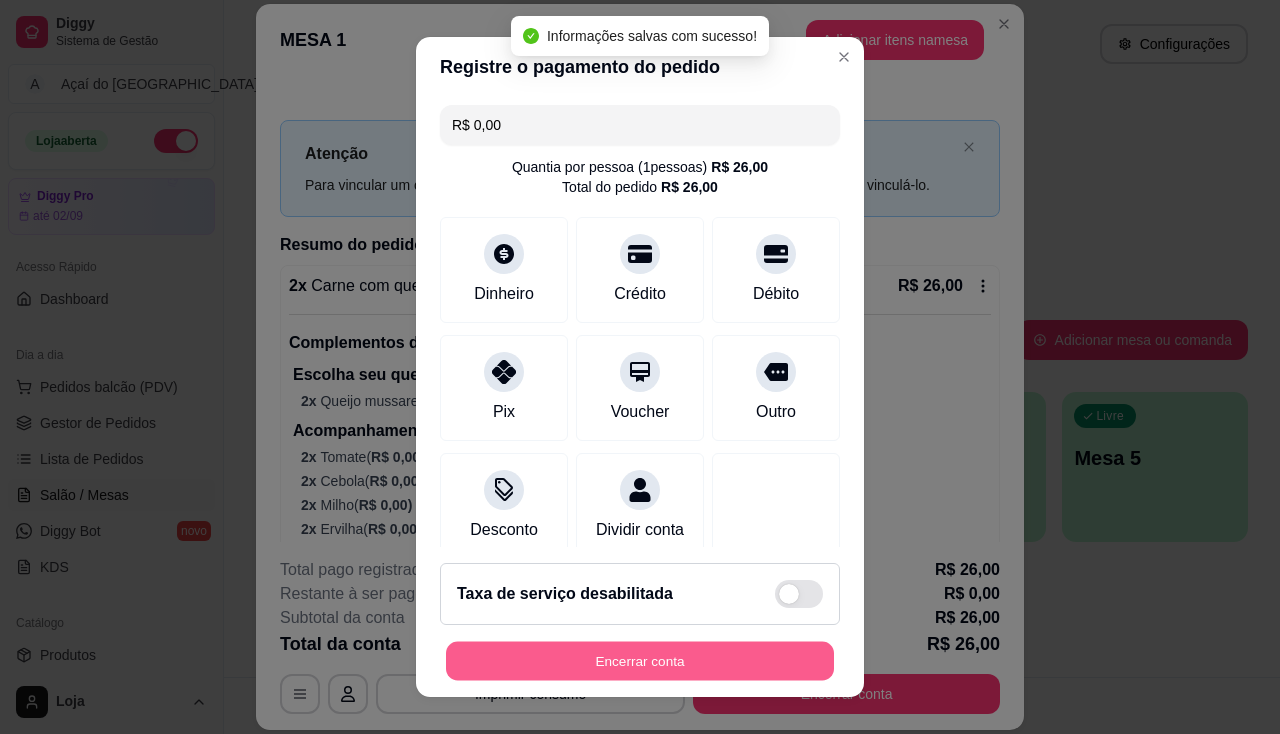
click at [693, 660] on button "Encerrar conta" at bounding box center [640, 661] width 388 height 39
